Goal: Find specific page/section: Go to known website

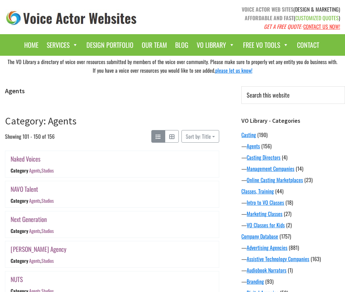
scroll to position [930, 0]
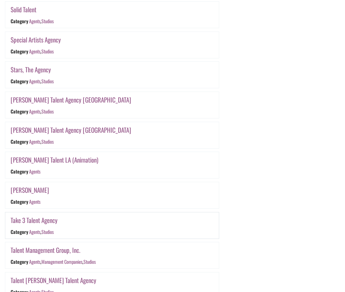
click at [37, 221] on link "Take 3 Talent Agency" at bounding box center [34, 220] width 47 height 10
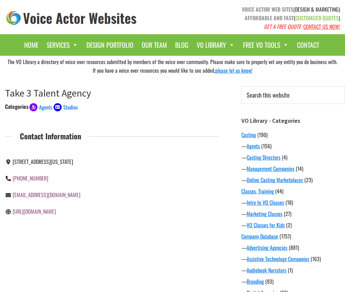
click at [54, 212] on link "[URL][DOMAIN_NAME]" at bounding box center [34, 211] width 43 height 8
